Goal: Check status

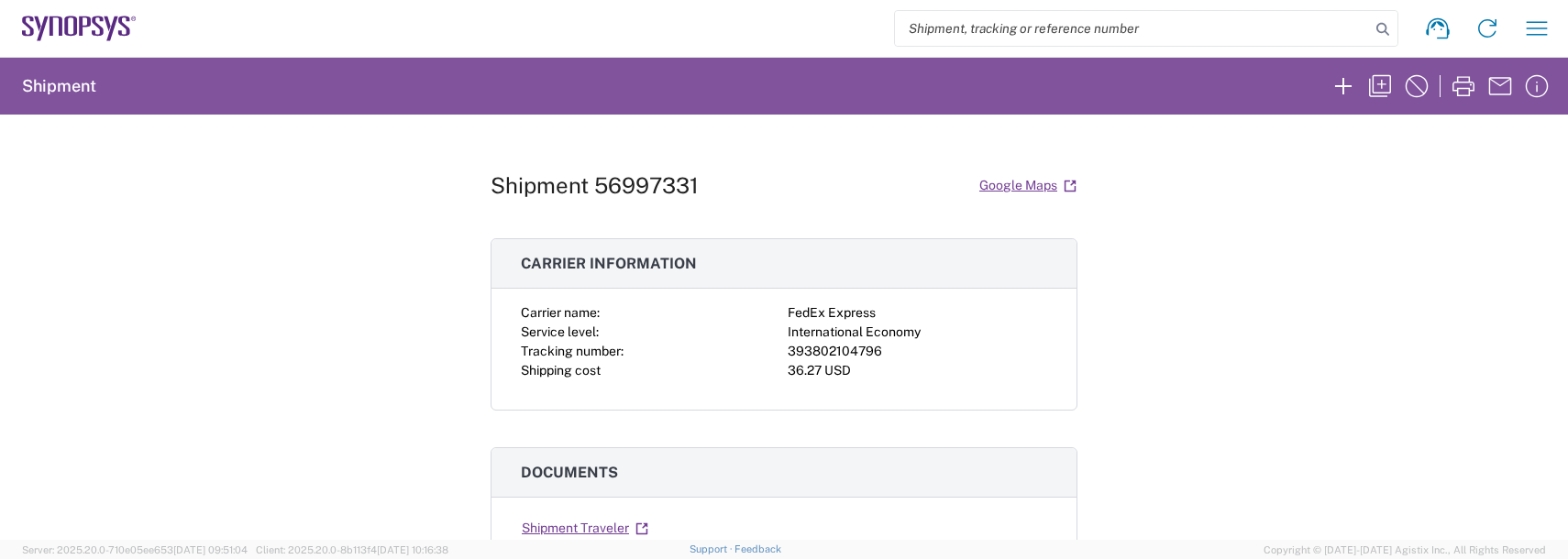
scroll to position [275, 0]
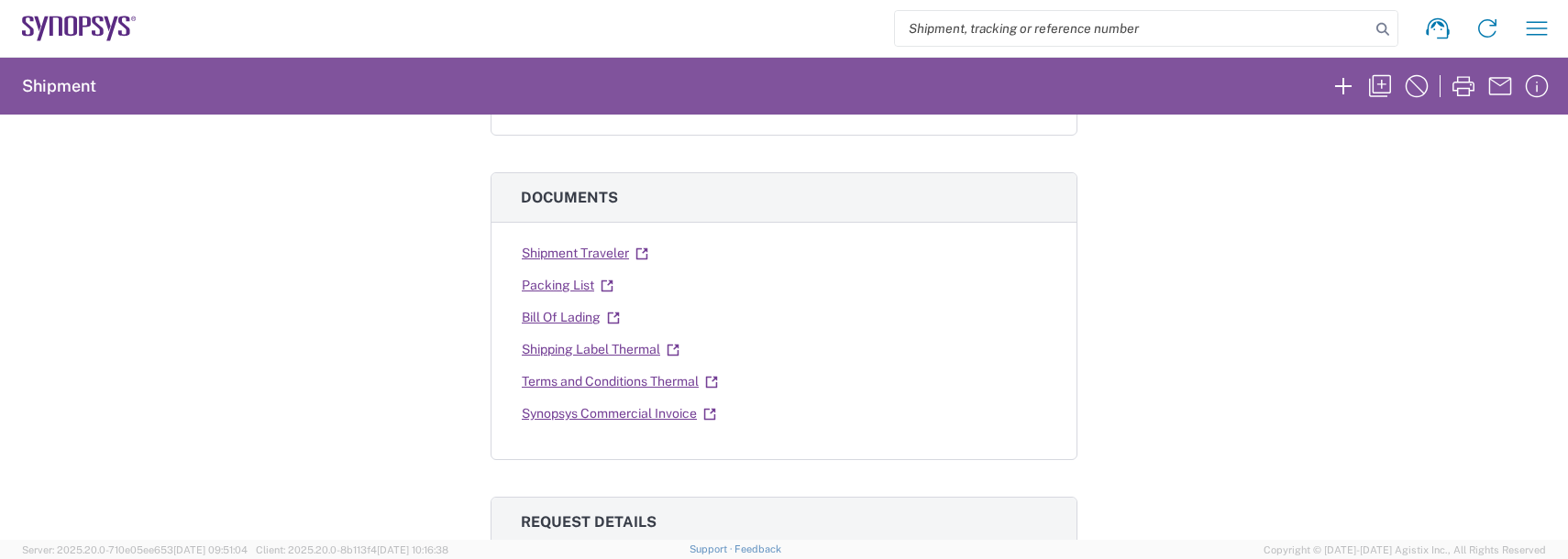
click at [223, 181] on div "Shipment 56997331 Google Maps Carrier information Carrier name: FedEx Express S…" at bounding box center [784, 327] width 1568 height 425
click at [188, 161] on div "Shipment 56997331 Google Maps Carrier information Carrier name: FedEx Express S…" at bounding box center [784, 327] width 1568 height 425
click at [1529, 29] on icon "button" at bounding box center [1537, 28] width 29 height 29
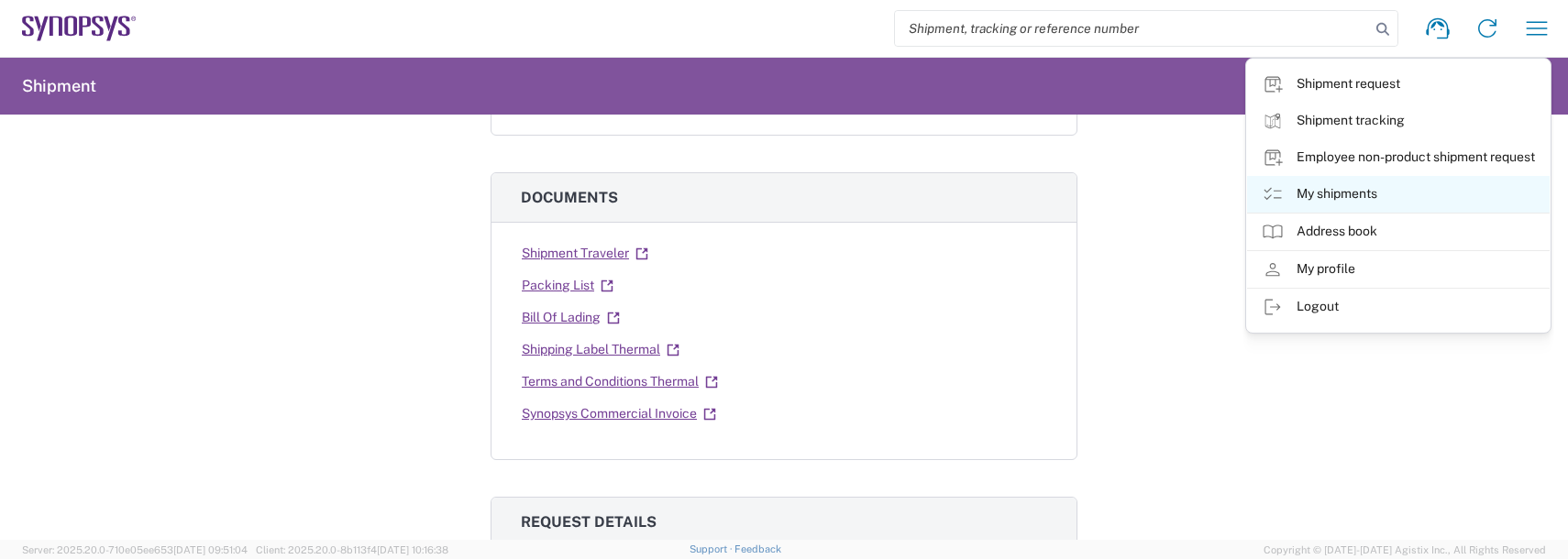
click at [1340, 204] on link "My shipments" at bounding box center [1398, 194] width 303 height 37
